Goal: Task Accomplishment & Management: Complete application form

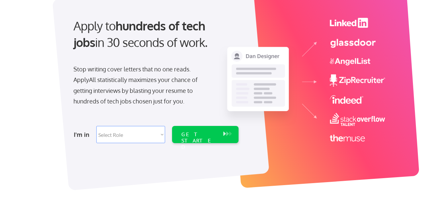
scroll to position [53, 0]
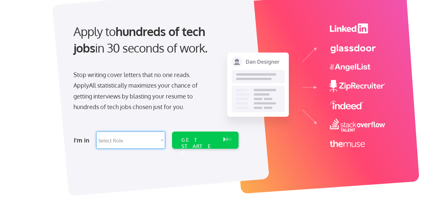
click at [153, 139] on select "Select Role Software Engineering Product Management Customer Success Sales UI/U…" at bounding box center [130, 140] width 69 height 17
select select ""customer_support""
click at [96, 132] on select "Select Role Software Engineering Product Management Customer Success Sales UI/U…" at bounding box center [130, 140] width 69 height 17
select select ""customer_support""
click at [187, 142] on div "GET STARTED" at bounding box center [198, 146] width 35 height 19
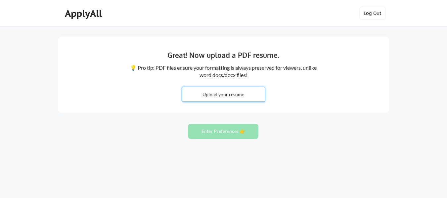
click at [222, 99] on input "file" at bounding box center [223, 94] width 82 height 14
type input "C:\fakepath\RESUME - [PERSON_NAME].pdf"
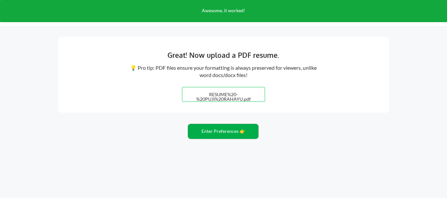
click at [226, 133] on button "Enter Preferences 👉" at bounding box center [223, 131] width 71 height 15
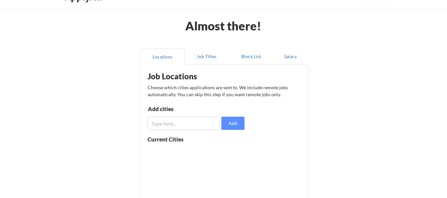
scroll to position [17, 0]
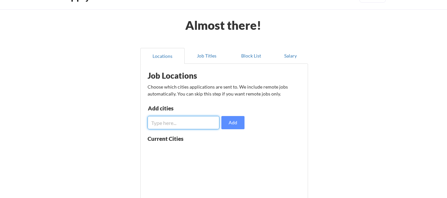
click at [187, 125] on input "input" at bounding box center [184, 122] width 72 height 13
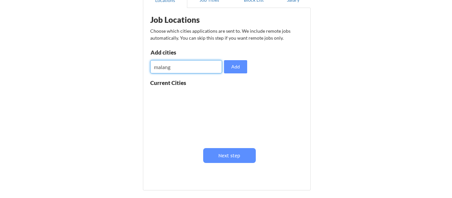
scroll to position [76, 0]
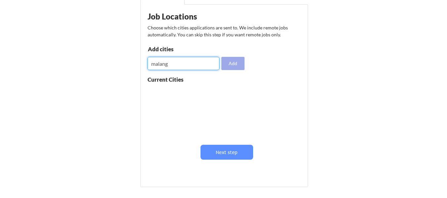
type input "malang"
click at [234, 62] on button "Add" at bounding box center [232, 63] width 23 height 13
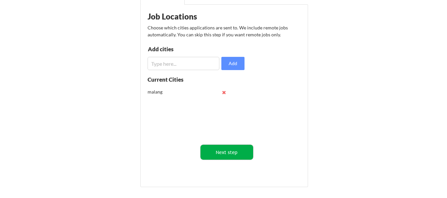
click at [233, 149] on button "Next step" at bounding box center [227, 152] width 53 height 15
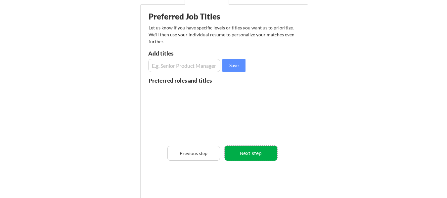
click at [237, 152] on button "Next step" at bounding box center [251, 153] width 53 height 15
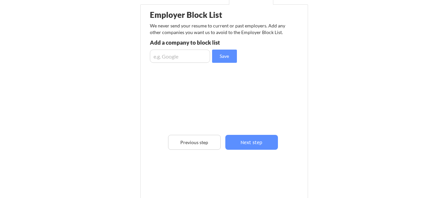
click at [237, 152] on div "Employer Block List We never send your resume to current or past employers. Add…" at bounding box center [224, 91] width 161 height 171
click at [241, 145] on button "Next step" at bounding box center [251, 142] width 53 height 15
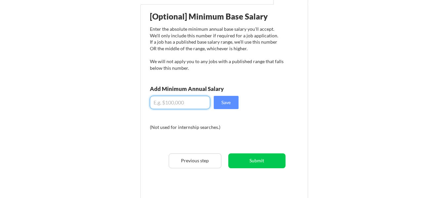
click at [180, 102] on input "input" at bounding box center [180, 102] width 60 height 13
type input "$400"
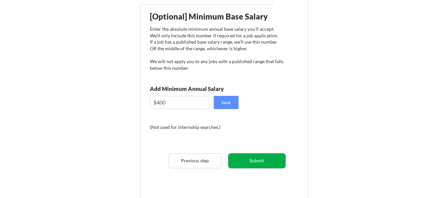
click at [256, 165] on button "Submit" at bounding box center [256, 161] width 57 height 15
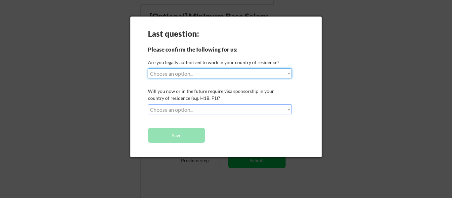
click at [249, 73] on select "Choose an option... Yes, I am a [DEMOGRAPHIC_DATA] Citizen Yes, I am a [DEMOGRA…" at bounding box center [220, 74] width 144 height 10
select select ""no__i_am_not__yet__authorized""
click at [148, 69] on select "Choose an option... Yes, I am a [DEMOGRAPHIC_DATA] Citizen Yes, I am a [DEMOGRA…" at bounding box center [220, 74] width 144 height 10
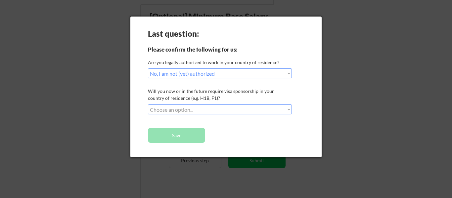
click at [216, 111] on select "Choose an option... No, I will not need sponsorship Yes, I will need sponsorship" at bounding box center [220, 110] width 144 height 10
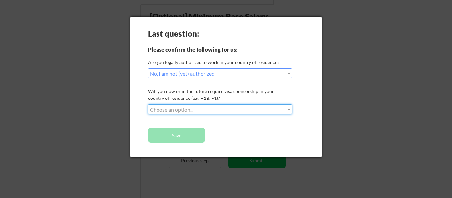
select select ""no__i_will_not_need_sponsorship""
click at [148, 105] on select "Choose an option... No, I will not need sponsorship Yes, I will need sponsorship" at bounding box center [220, 110] width 144 height 10
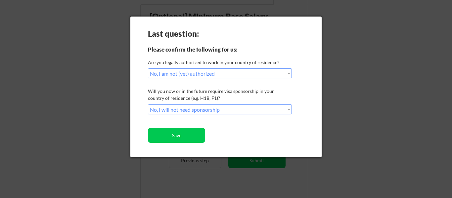
click at [210, 74] on select "Choose an option... Yes, I am a [DEMOGRAPHIC_DATA] Citizen Yes, I am a [DEMOGRA…" at bounding box center [220, 74] width 144 height 10
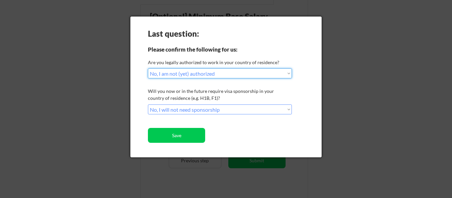
select select ""yes__i_am_an_other_[DEMOGRAPHIC_DATA]""
click at [148, 69] on select "Choose an option... Yes, I am a [DEMOGRAPHIC_DATA] Citizen Yes, I am a [DEMOGRA…" at bounding box center [220, 74] width 144 height 10
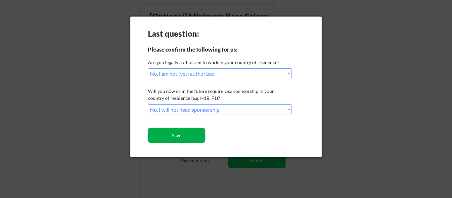
click at [191, 133] on button "Save" at bounding box center [176, 135] width 57 height 15
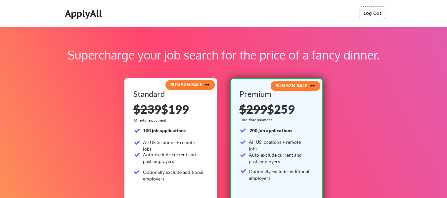
click at [375, 16] on button "Log Out" at bounding box center [372, 13] width 26 height 13
